Goal: Transaction & Acquisition: Purchase product/service

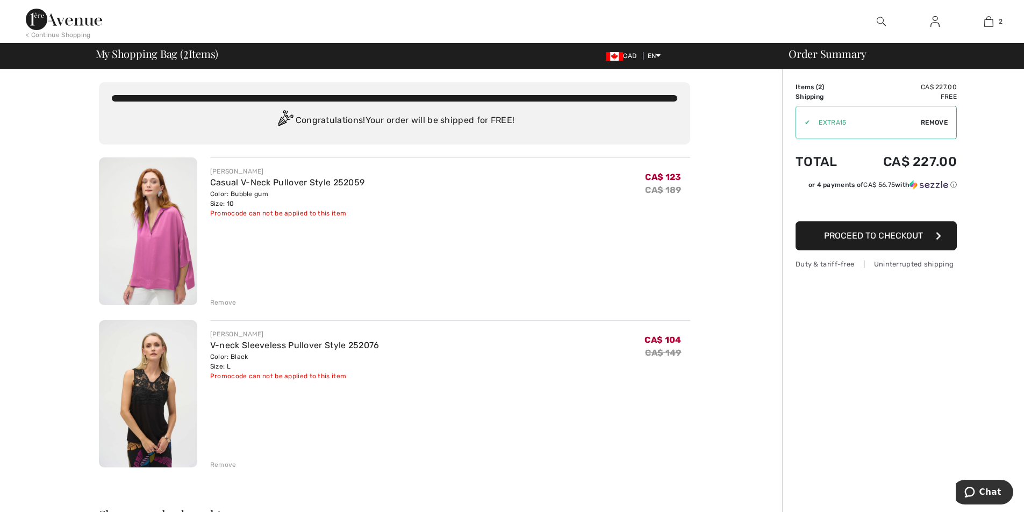
click at [220, 301] on div "Remove" at bounding box center [223, 303] width 26 height 10
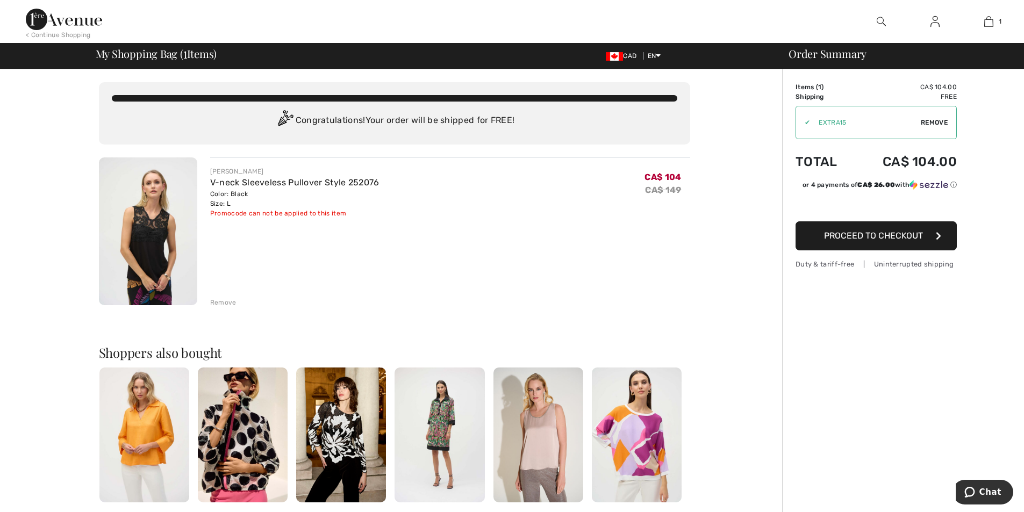
click at [218, 303] on div "Remove" at bounding box center [223, 303] width 26 height 10
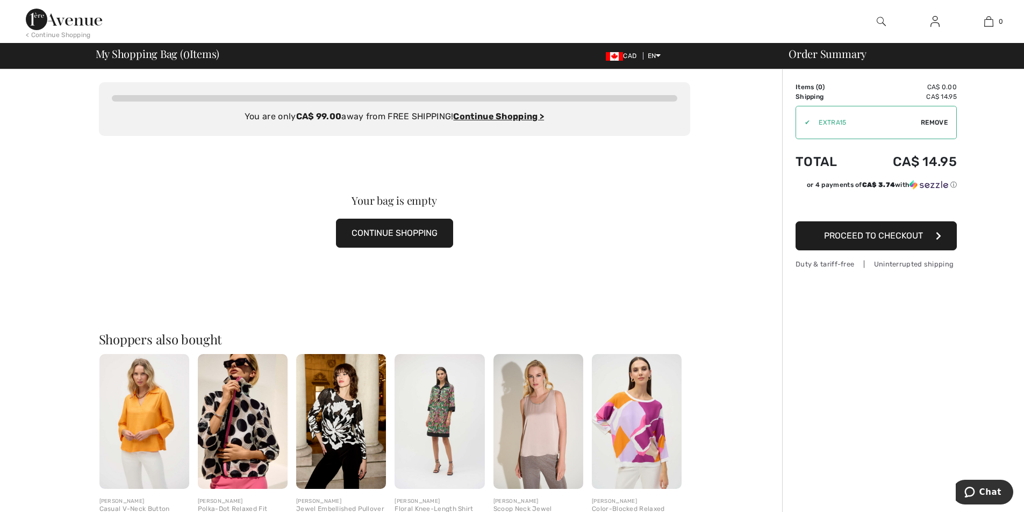
click at [654, 434] on img at bounding box center [637, 421] width 90 height 135
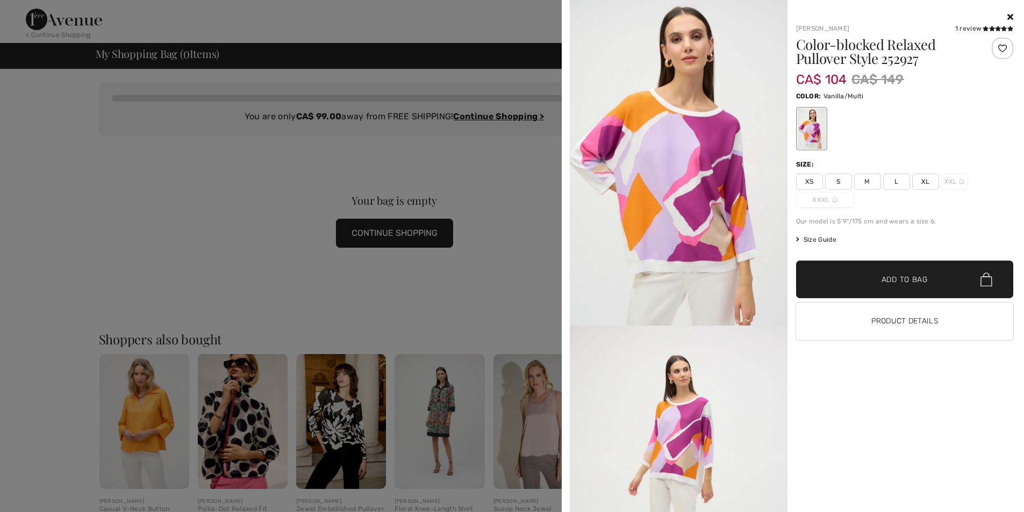
click at [418, 17] on div at bounding box center [512, 256] width 1024 height 512
